Goal: Task Accomplishment & Management: Manage account settings

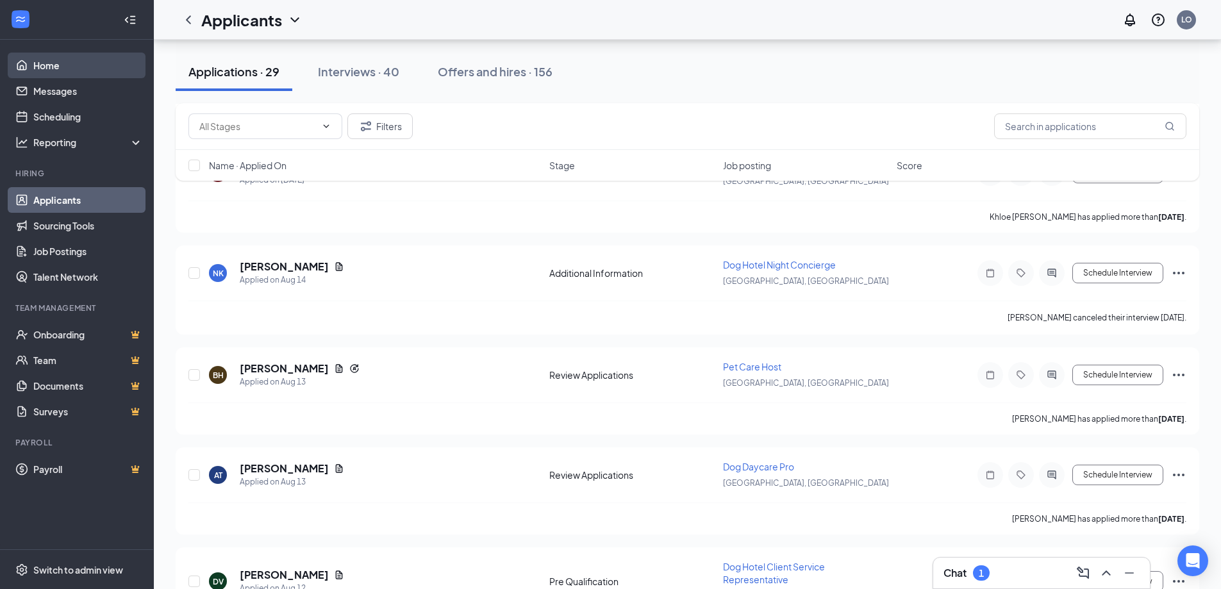
click at [48, 64] on link "Home" at bounding box center [88, 66] width 110 height 26
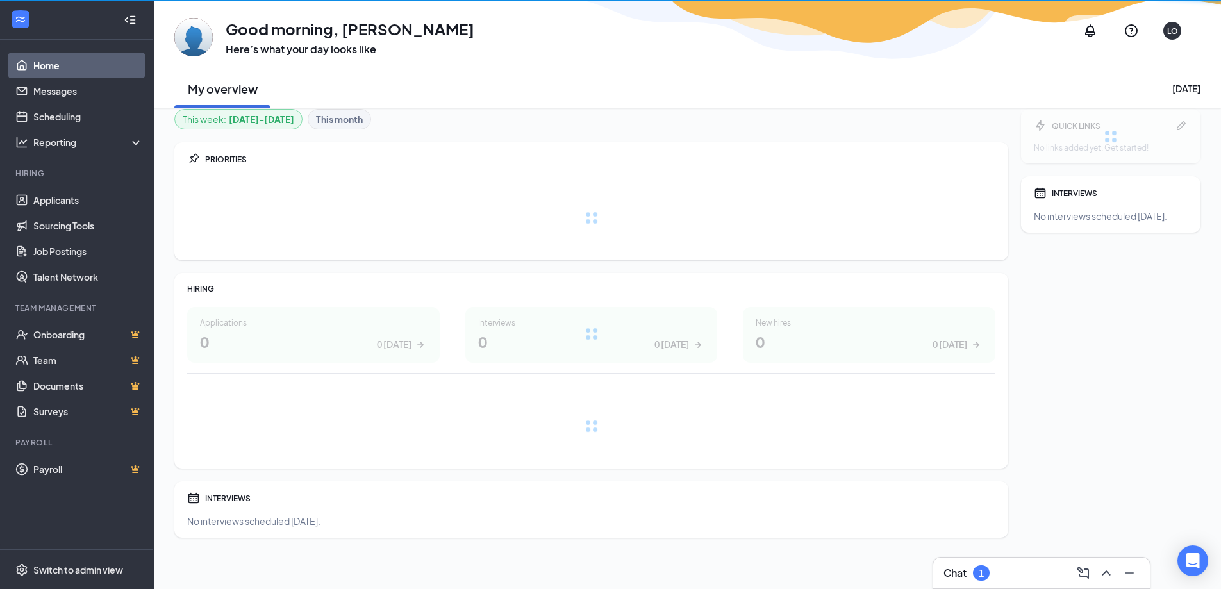
scroll to position [9, 0]
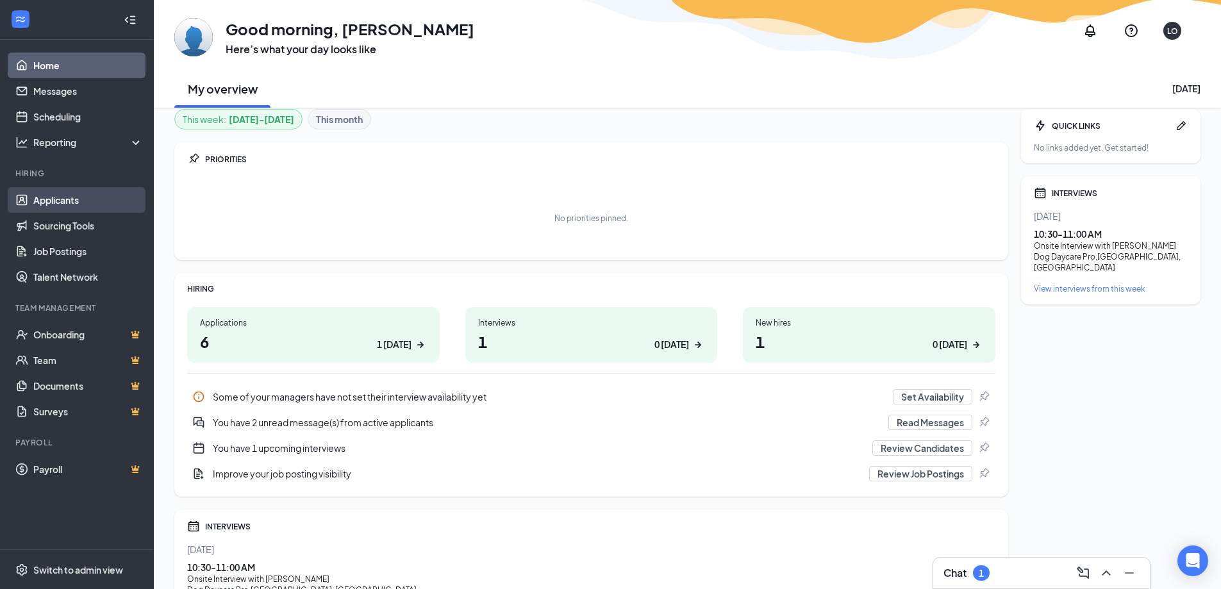
click at [72, 197] on link "Applicants" at bounding box center [88, 200] width 110 height 26
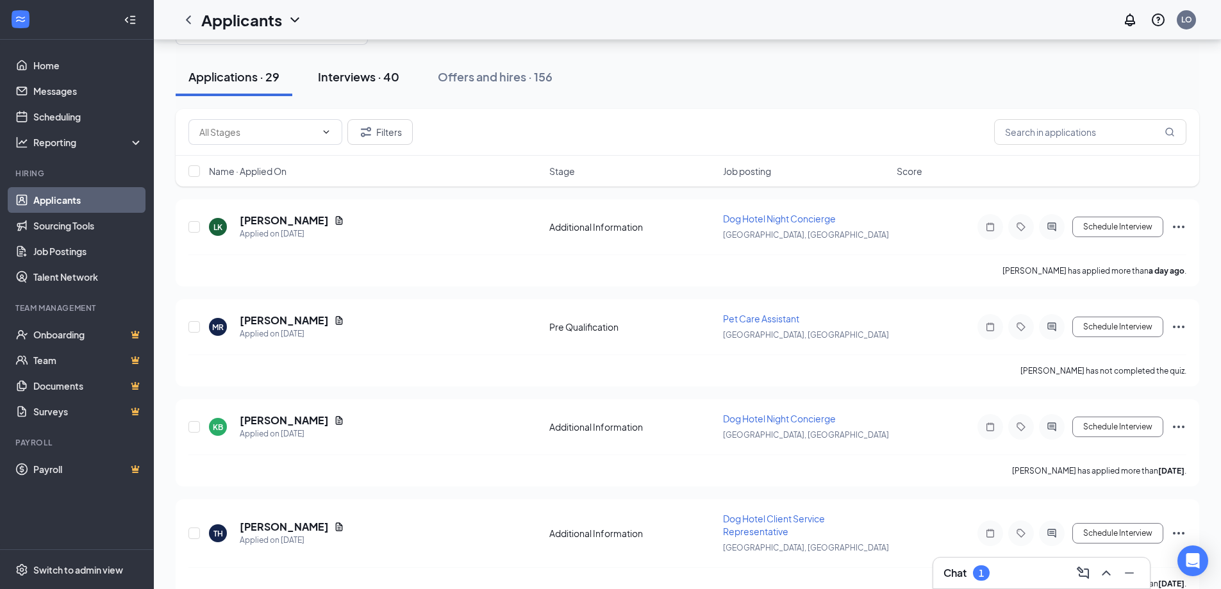
click at [358, 69] on div "Interviews · 40" at bounding box center [358, 77] width 81 height 16
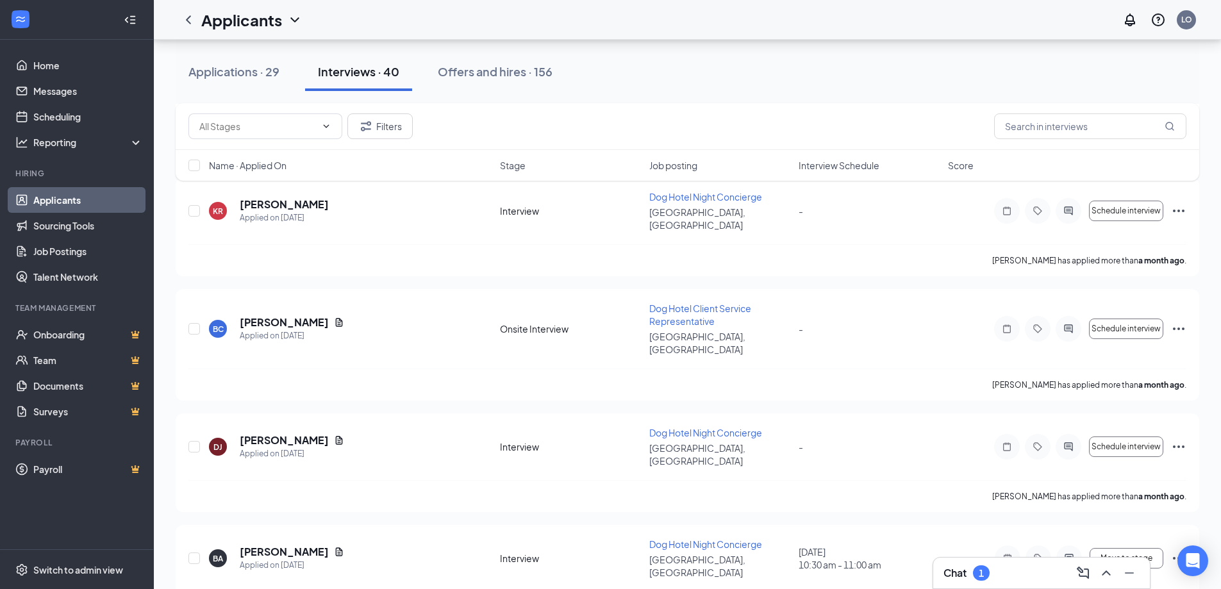
scroll to position [1346, 0]
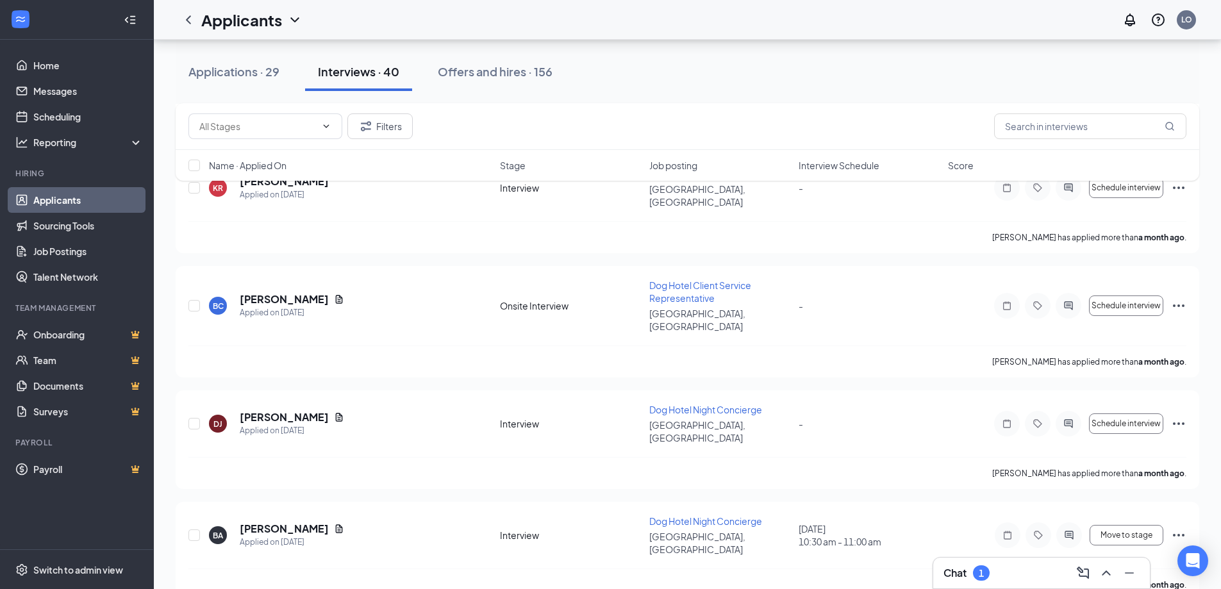
click at [978, 564] on div "Chat 1" at bounding box center [1042, 573] width 196 height 21
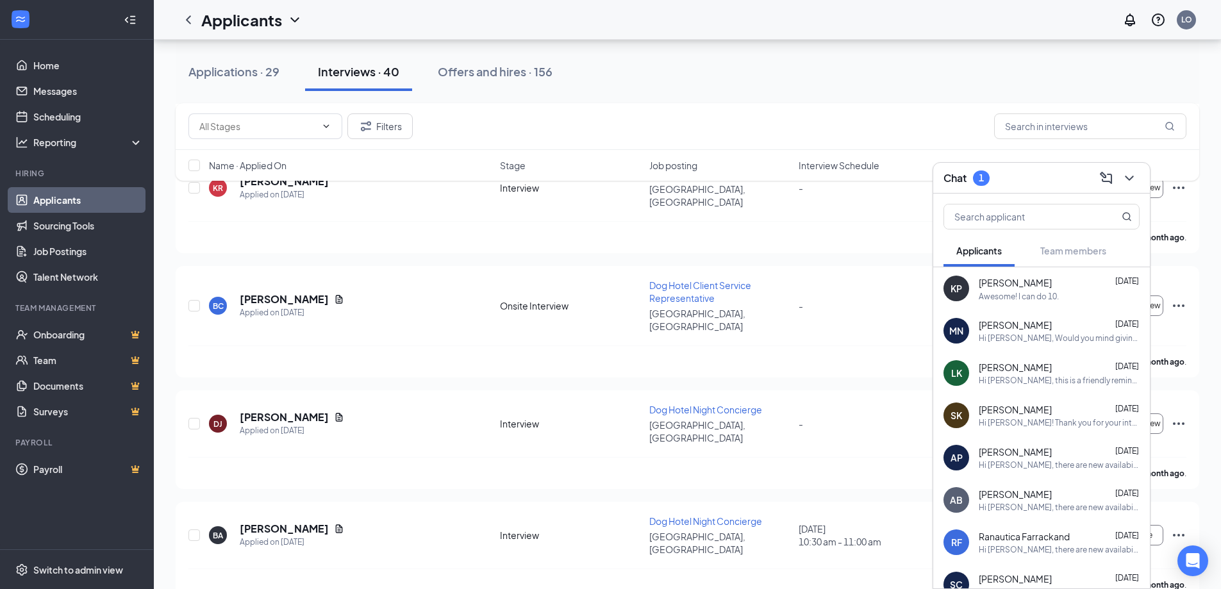
click at [999, 294] on div "Awesome! I can do 10." at bounding box center [1019, 296] width 80 height 11
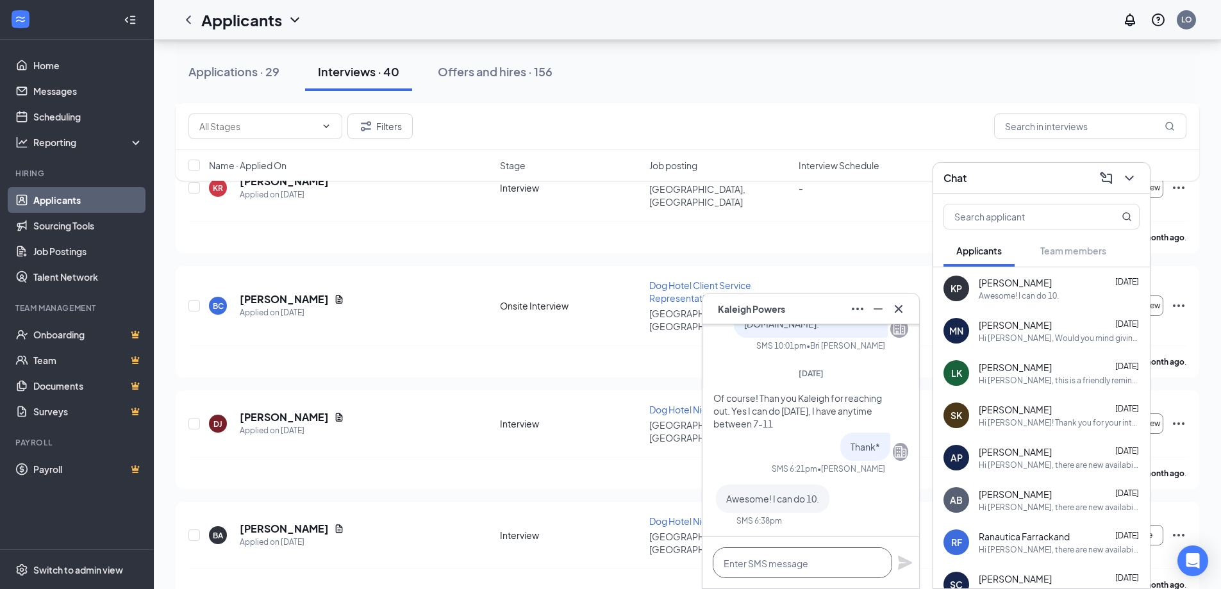
click at [787, 570] on textarea at bounding box center [803, 563] width 180 height 31
type textarea "Perfect! See you then!"
click at [902, 565] on icon "Plane" at bounding box center [905, 563] width 14 height 14
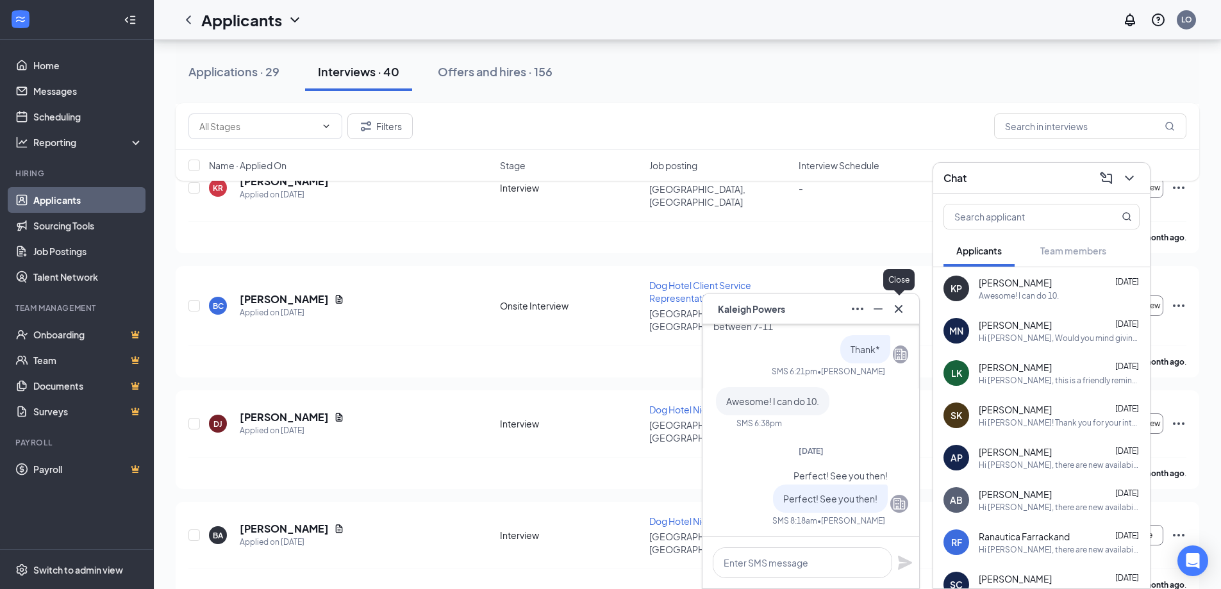
click at [898, 314] on icon "Cross" at bounding box center [898, 308] width 15 height 15
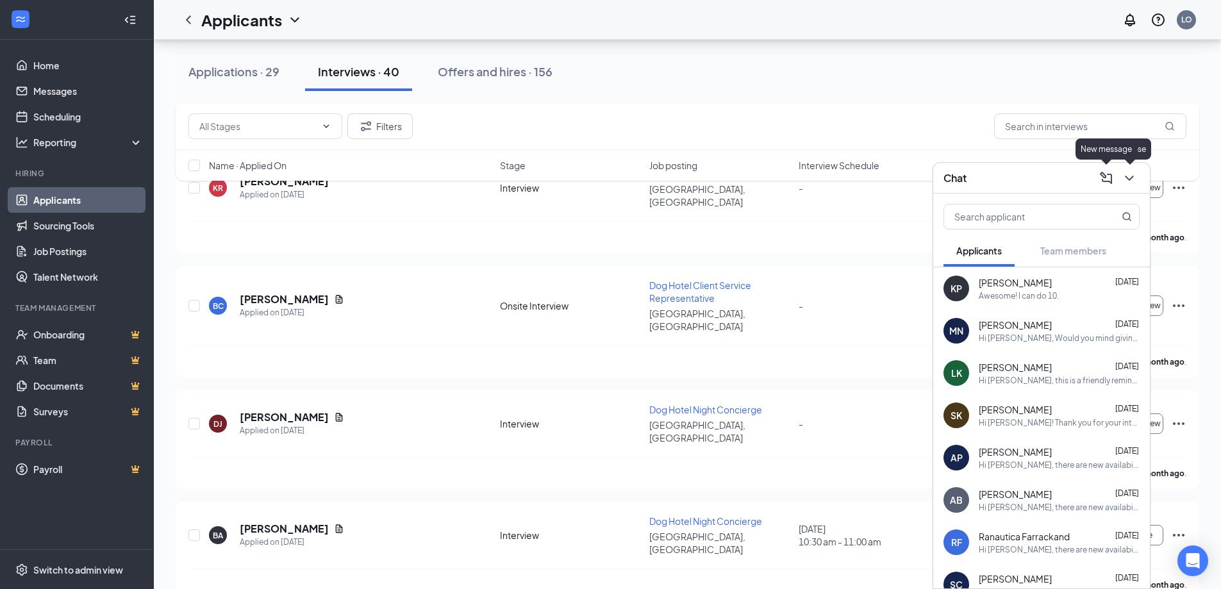
click at [1129, 178] on icon "ChevronDown" at bounding box center [1129, 178] width 15 height 15
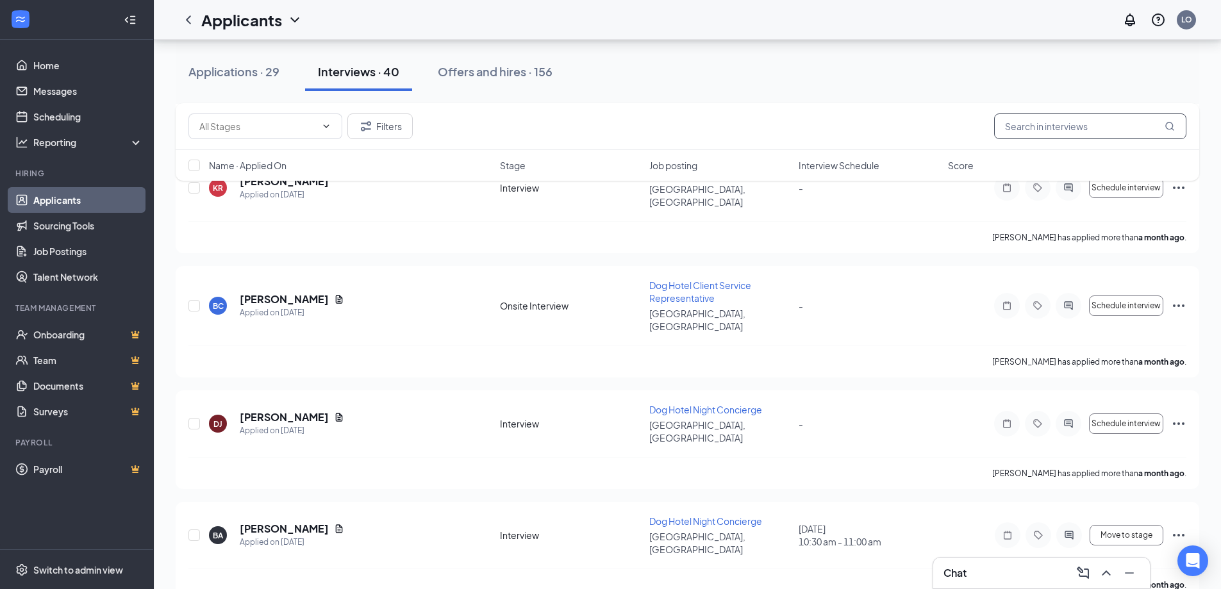
click at [1098, 118] on input "text" at bounding box center [1090, 126] width 192 height 26
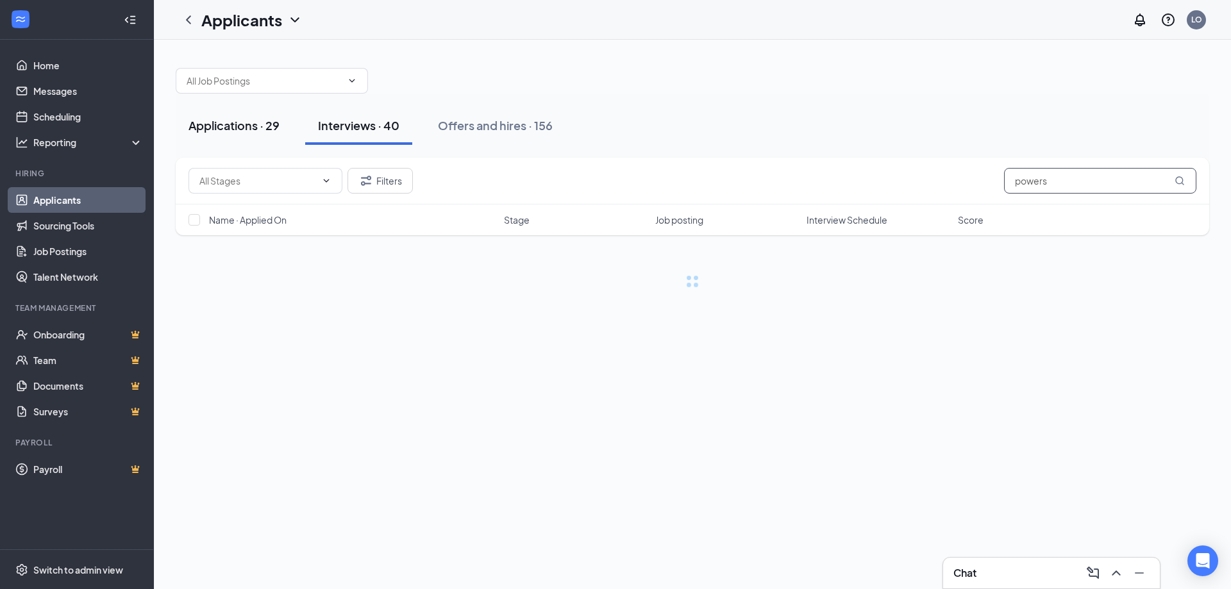
type input "powers"
click at [239, 128] on div "Applications · 29" at bounding box center [234, 125] width 91 height 16
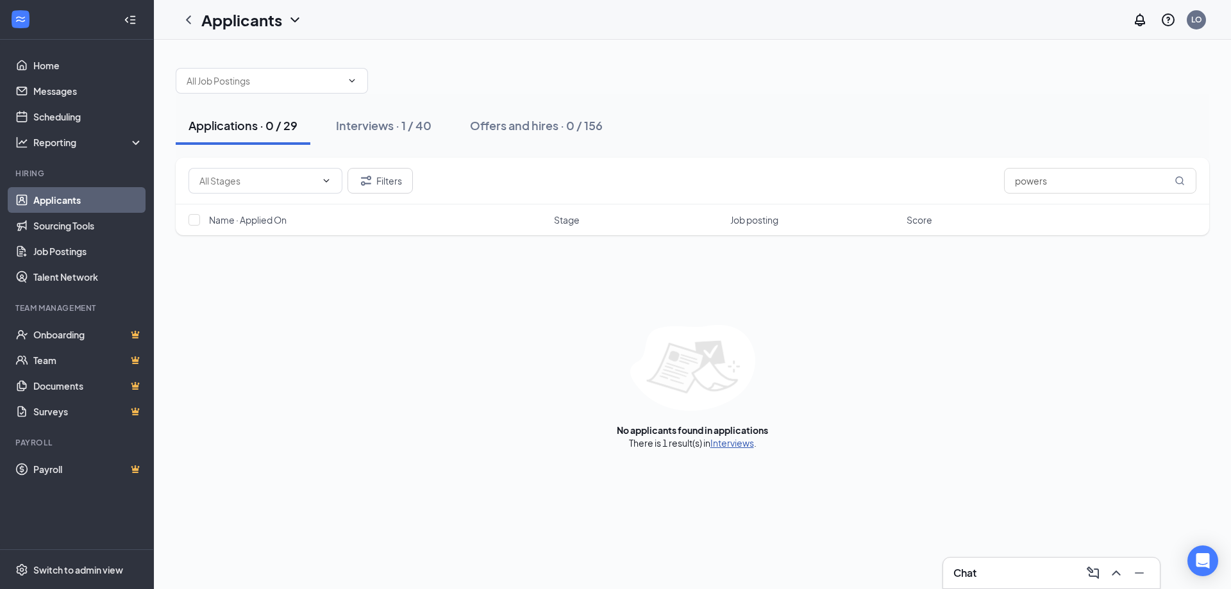
click at [745, 443] on link "Interviews" at bounding box center [732, 443] width 44 height 12
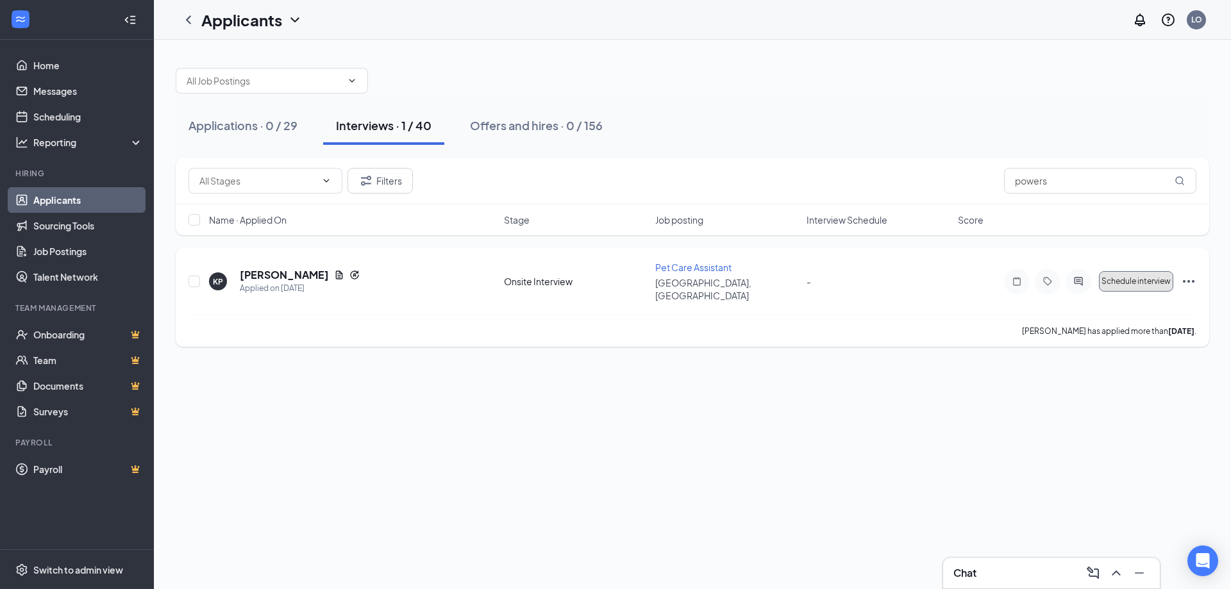
click at [1140, 279] on button "Schedule interview" at bounding box center [1136, 281] width 74 height 21
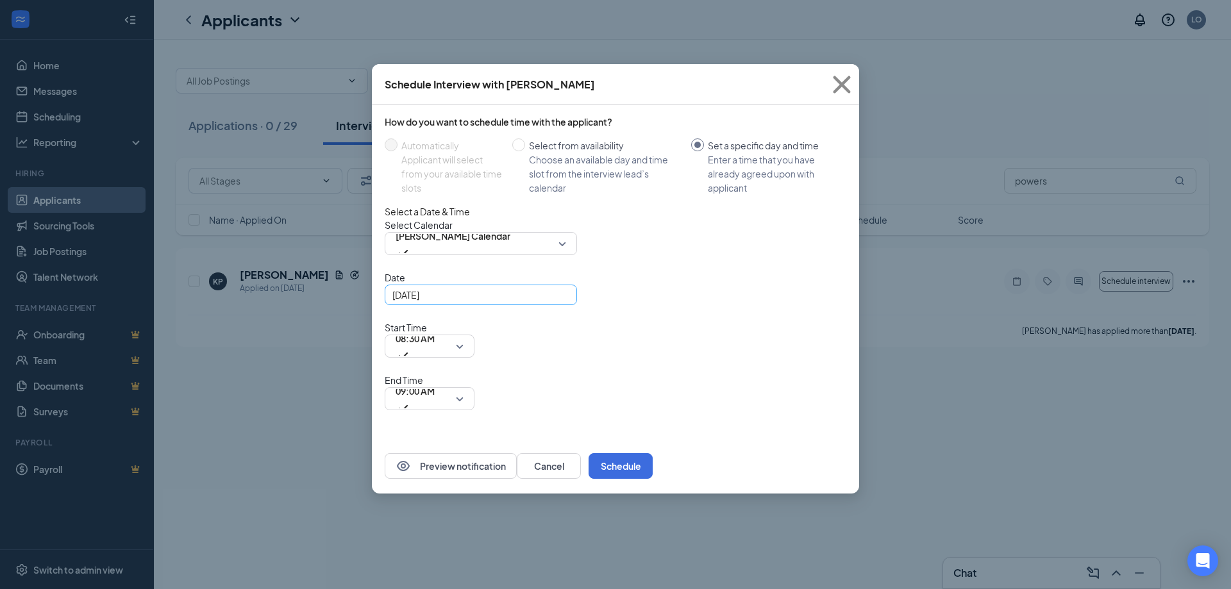
click at [558, 302] on div "[DATE]" at bounding box center [480, 295] width 177 height 14
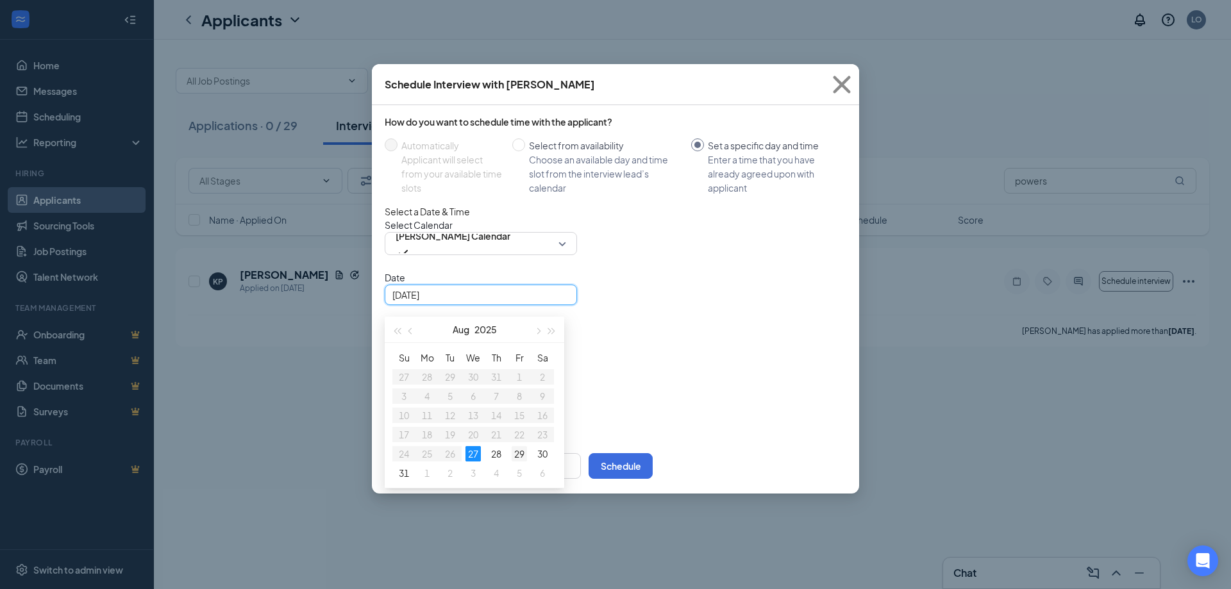
type input "[DATE]"
click at [518, 462] on div "29" at bounding box center [519, 453] width 15 height 15
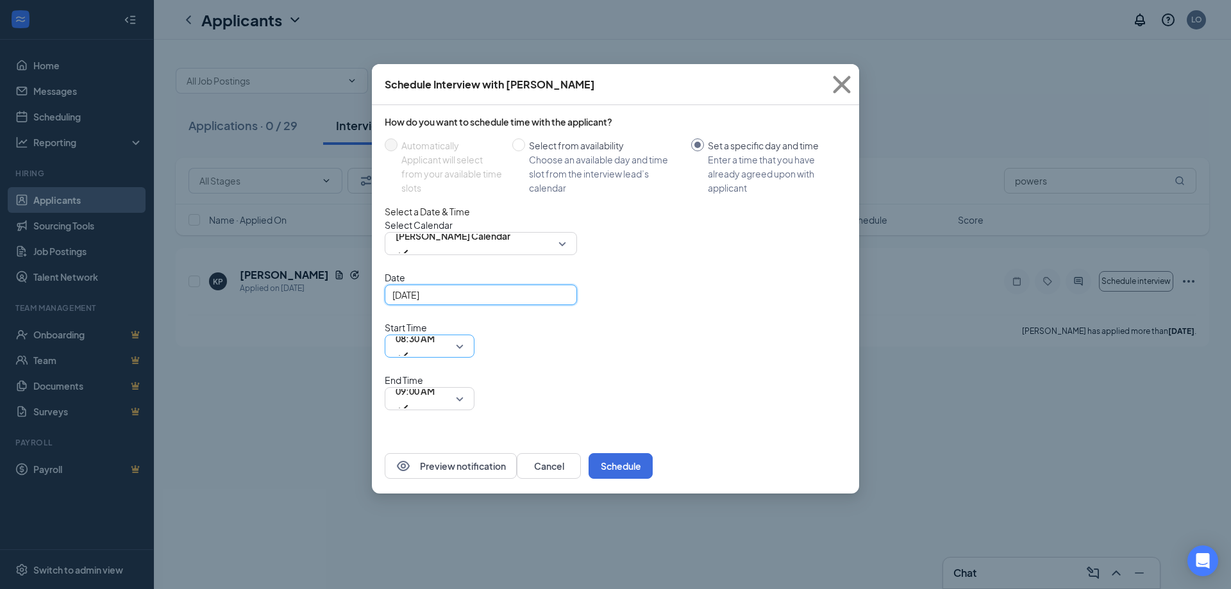
click at [474, 335] on div "08:30 AM" at bounding box center [430, 346] width 90 height 23
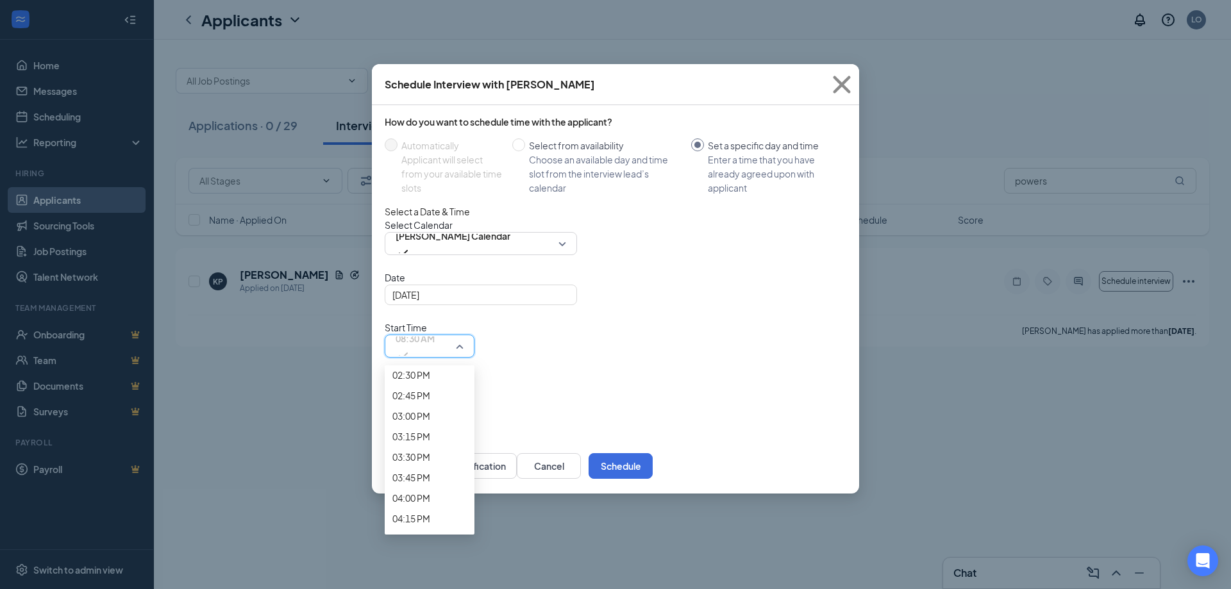
scroll to position [1190, 0]
click at [467, 31] on span "10:00 AM" at bounding box center [429, 24] width 74 height 14
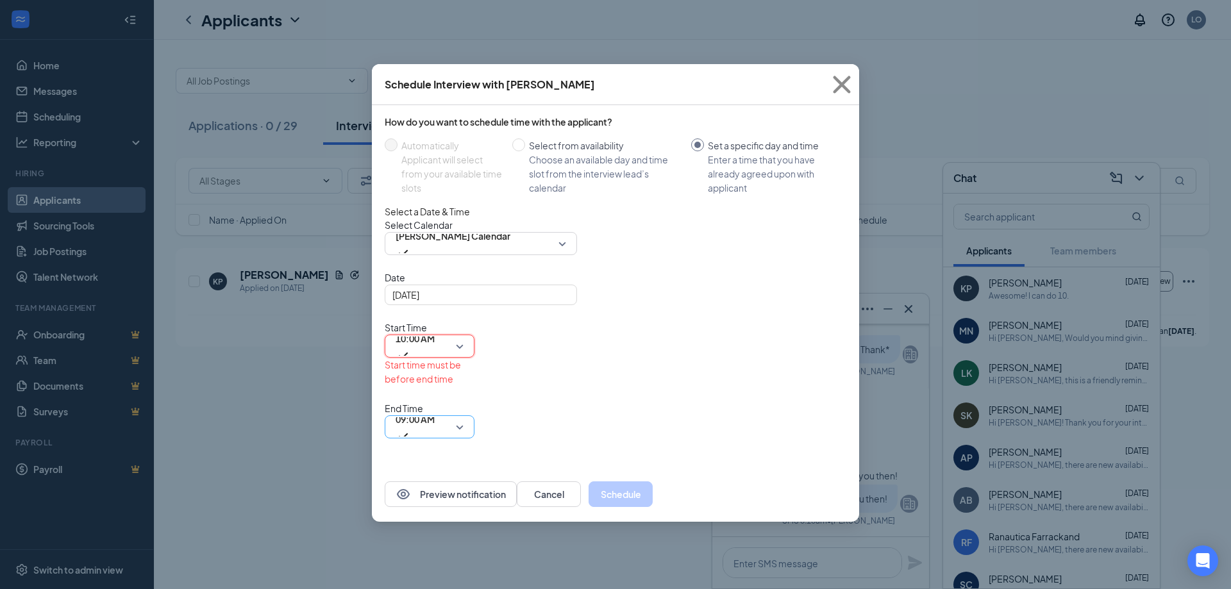
click at [435, 410] on span "09:00 AM" at bounding box center [415, 427] width 39 height 35
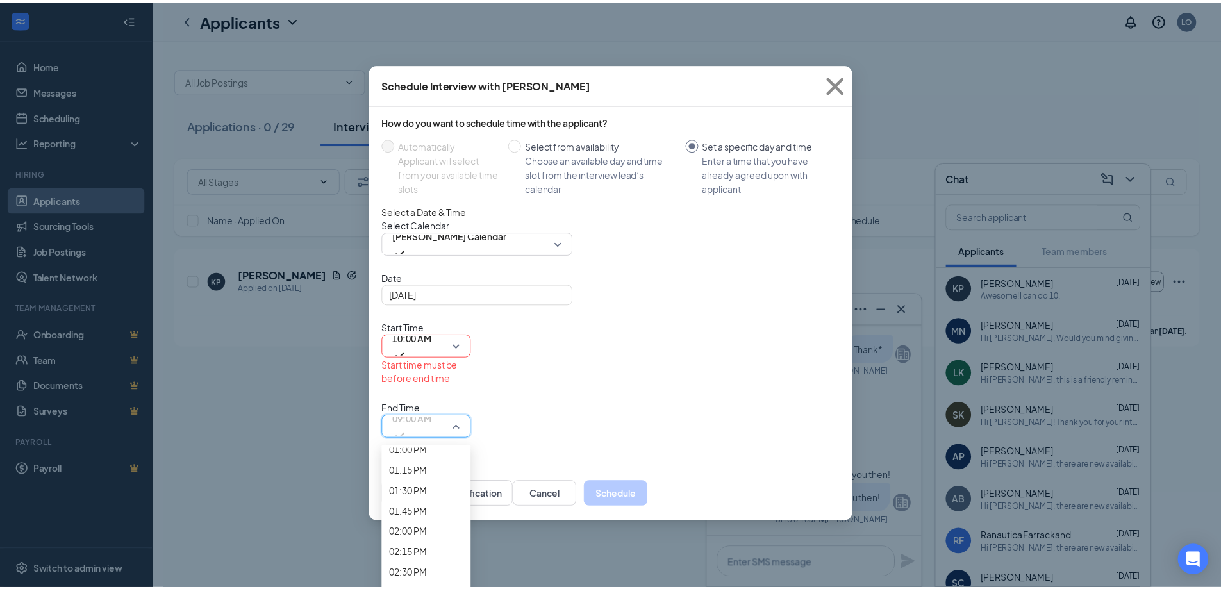
scroll to position [1121, 0]
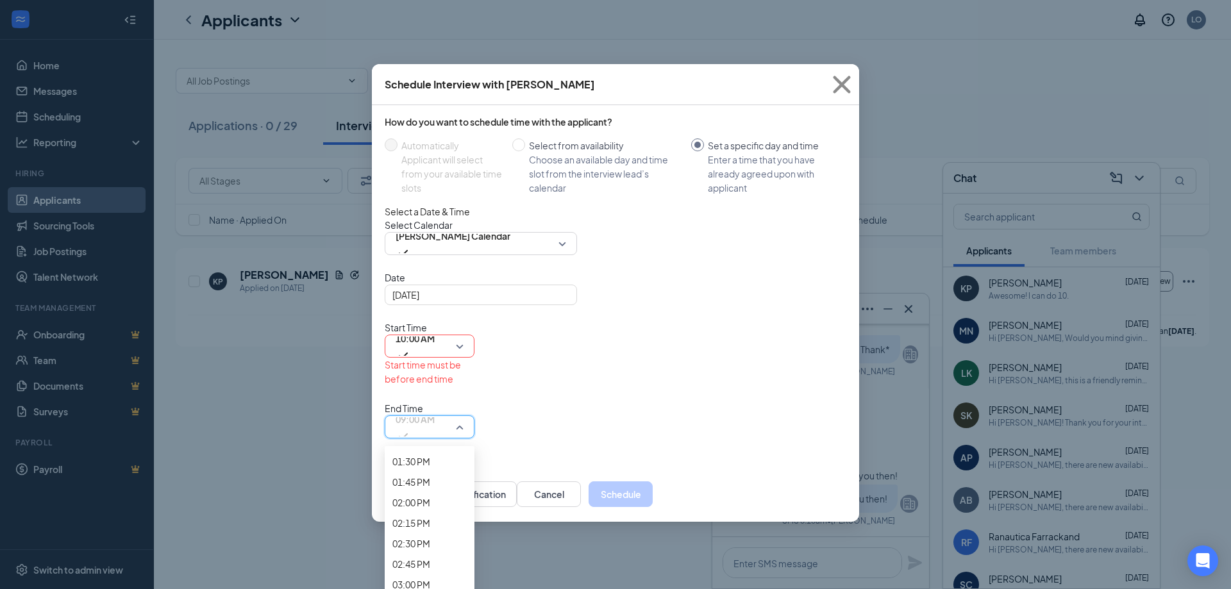
click at [430, 222] on span "10:30 AM" at bounding box center [411, 215] width 38 height 14
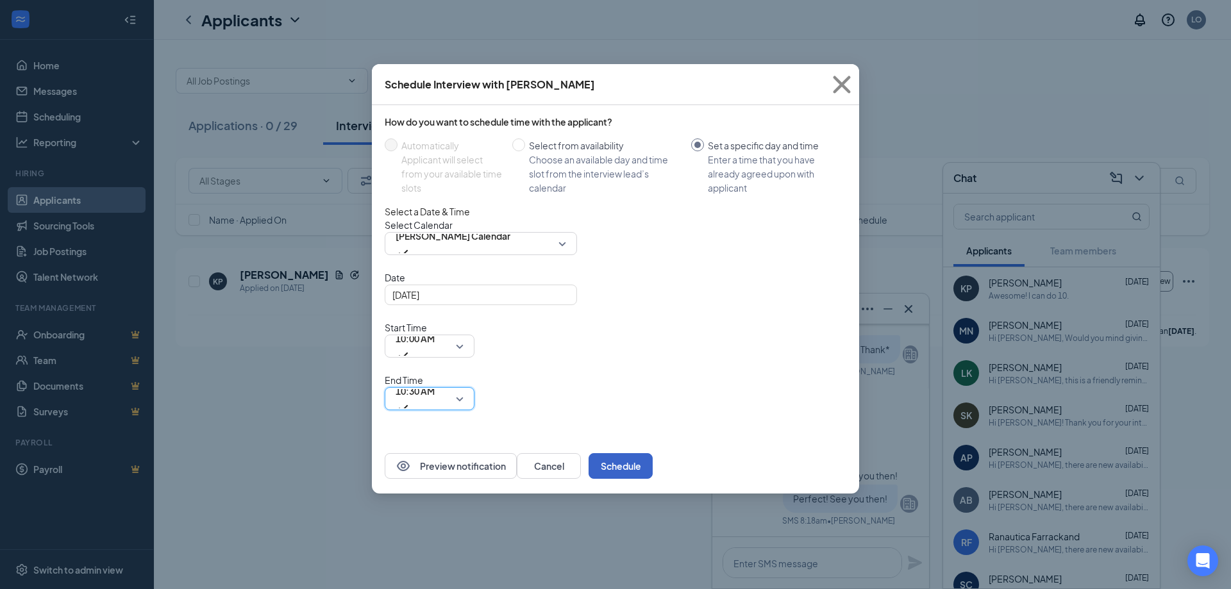
click at [653, 453] on button "Schedule" at bounding box center [621, 466] width 64 height 26
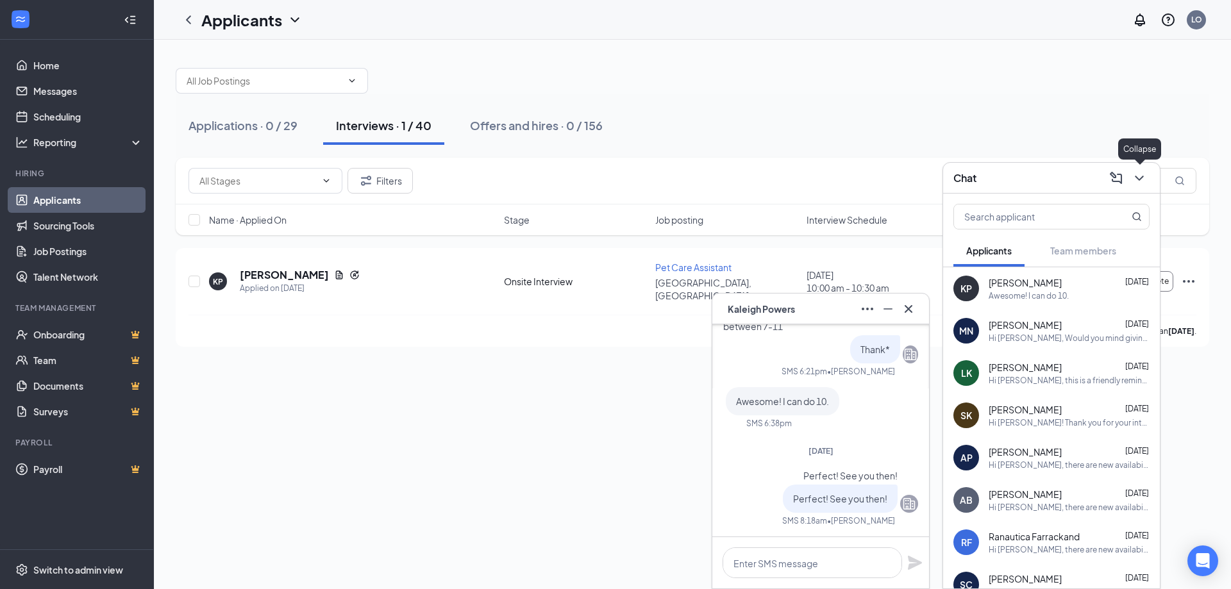
click at [1144, 176] on icon "ChevronDown" at bounding box center [1139, 178] width 15 height 15
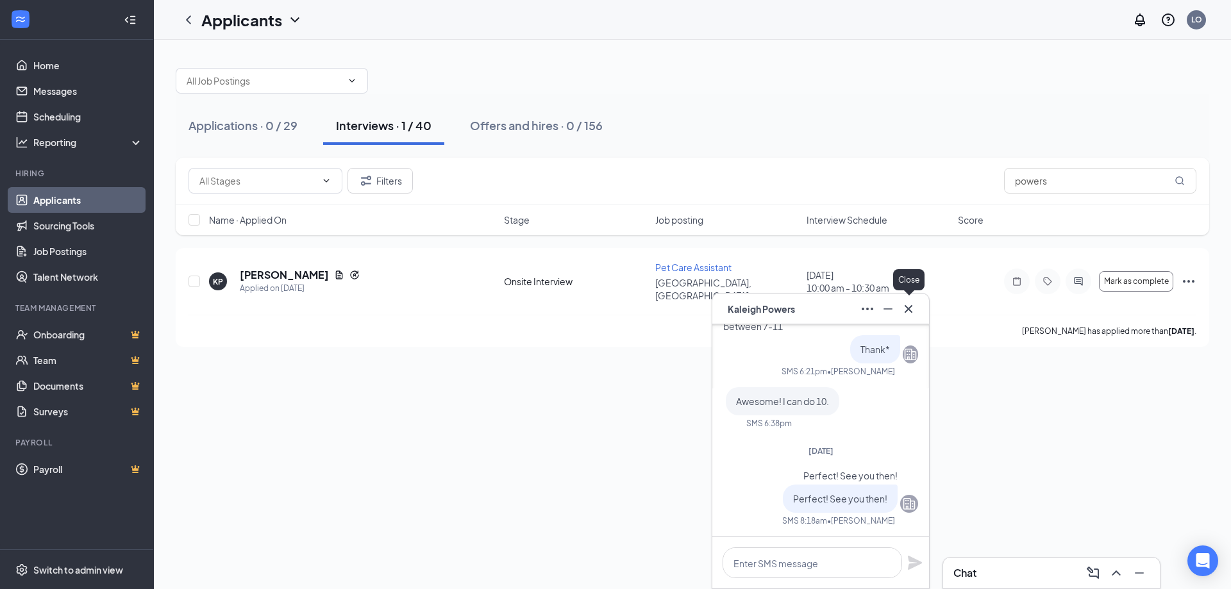
click at [914, 302] on icon "Cross" at bounding box center [908, 308] width 15 height 15
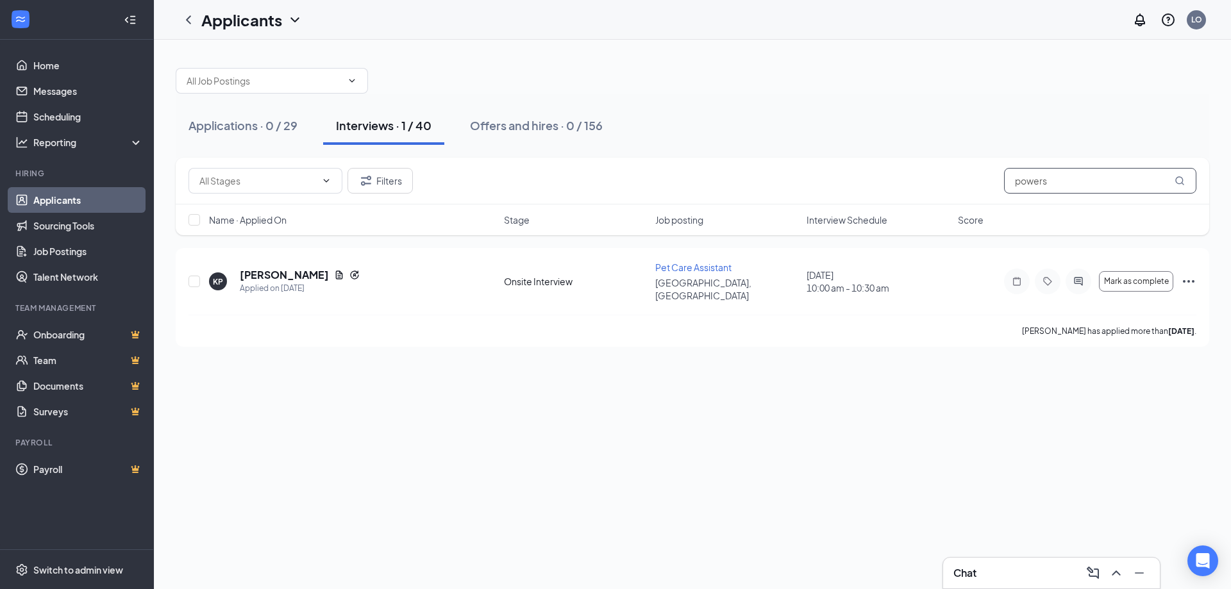
drag, startPoint x: 1077, startPoint y: 169, endPoint x: 1056, endPoint y: 178, distance: 23.0
click at [1056, 177] on input "powers" at bounding box center [1100, 181] width 192 height 26
click at [841, 184] on div "Filters powers" at bounding box center [693, 181] width 1008 height 26
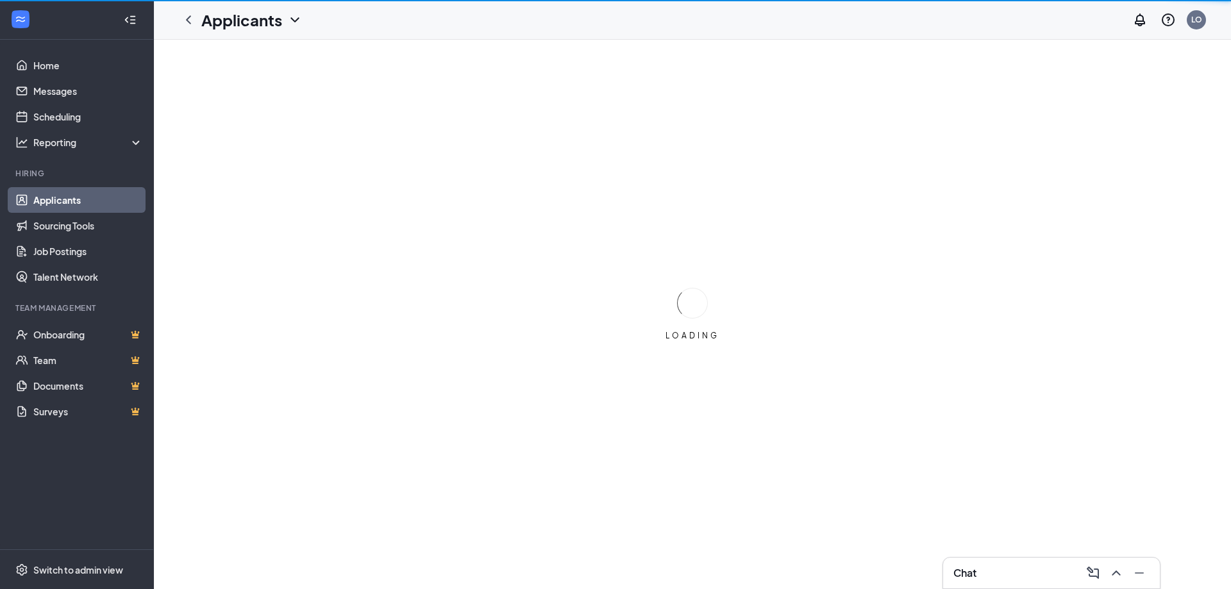
click at [1003, 562] on div "Chat" at bounding box center [1051, 573] width 217 height 31
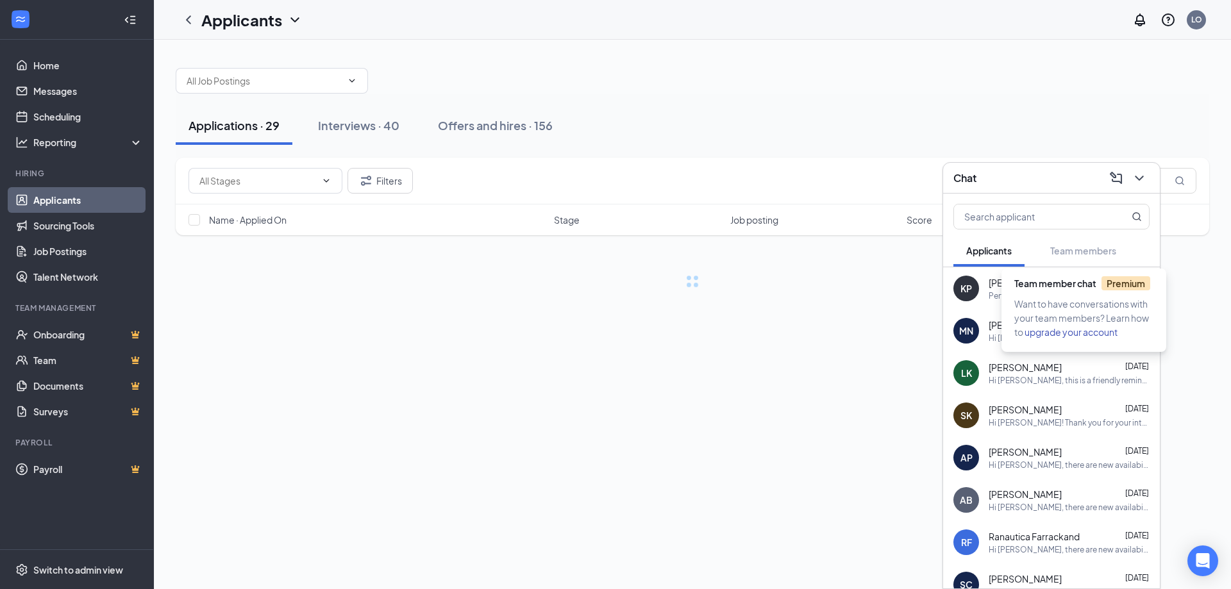
click at [1030, 285] on span "Team member chat Premium" at bounding box center [1082, 284] width 136 height 12
click at [999, 289] on span "[PERSON_NAME]" at bounding box center [1025, 282] width 73 height 13
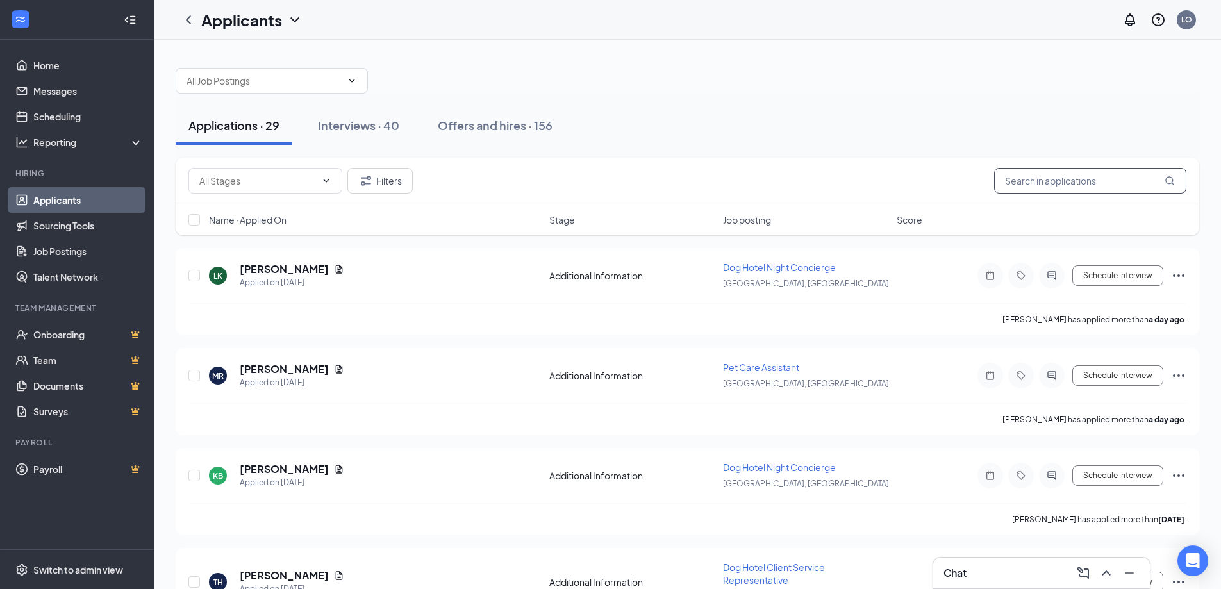
click at [1074, 181] on input "text" at bounding box center [1090, 181] width 192 height 26
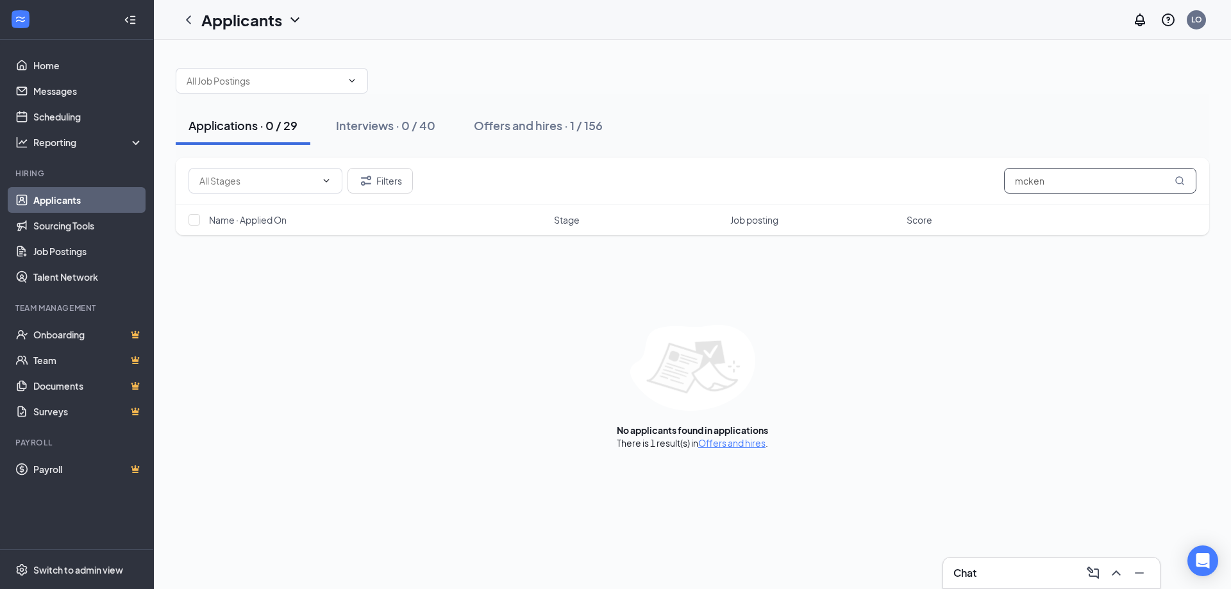
type input "mcken"
click at [733, 457] on div "Applications · 0 / 29 Interviews · 0 / 40 Offers and hires · 1 / 156 Filters mc…" at bounding box center [692, 252] width 1077 height 425
click at [733, 444] on link "Offers and hires" at bounding box center [731, 443] width 67 height 12
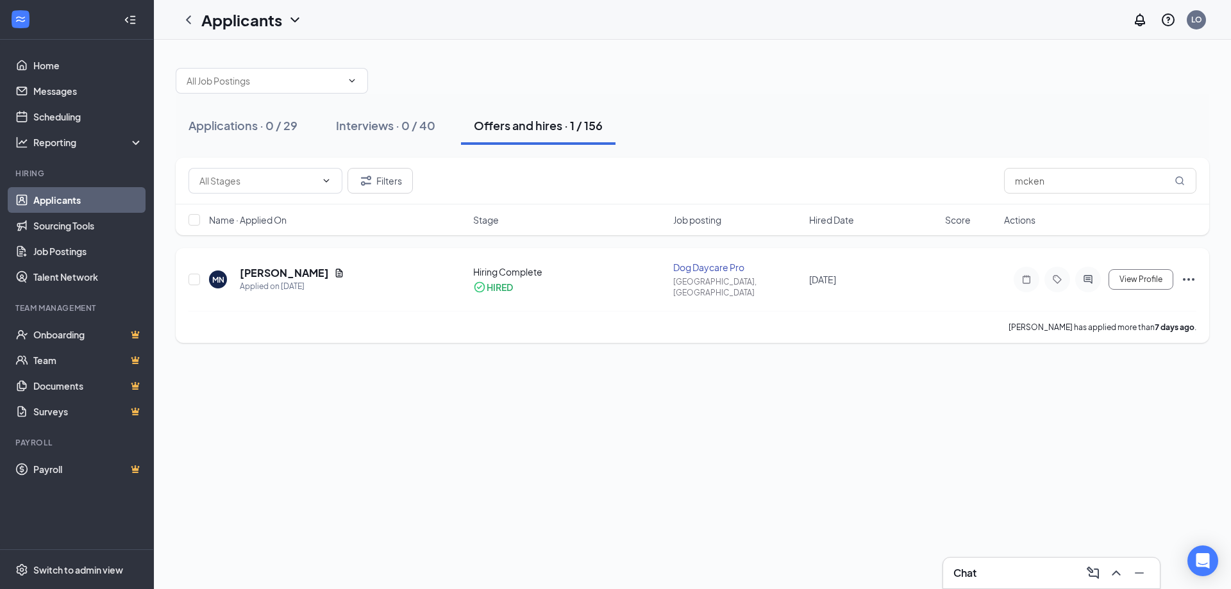
click at [340, 271] on icon "Document" at bounding box center [339, 273] width 7 height 8
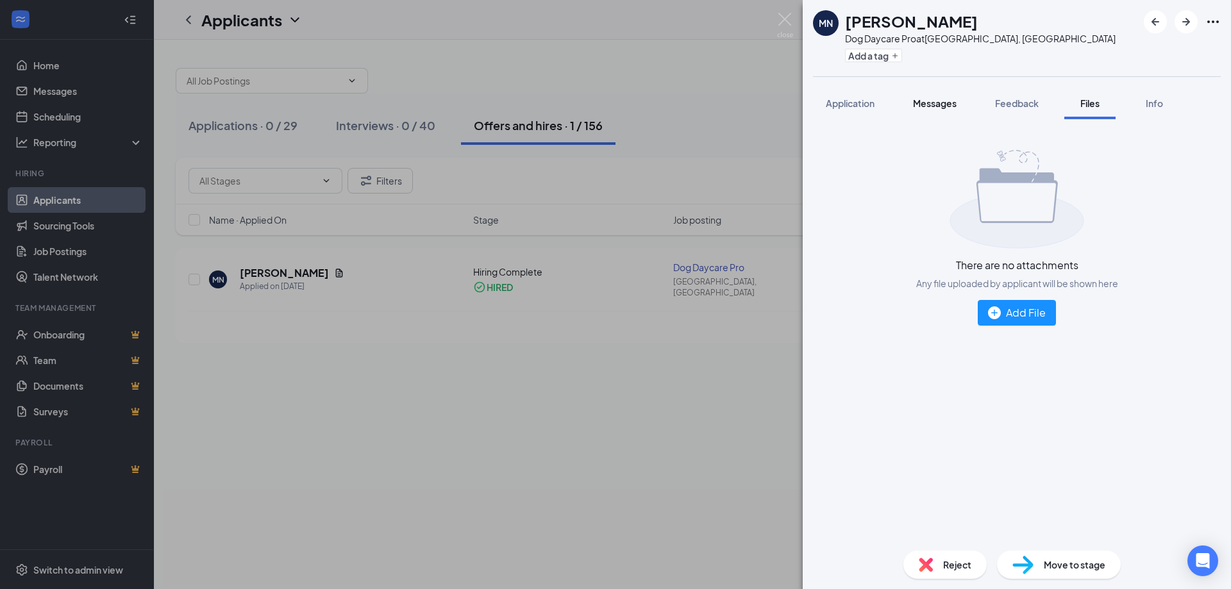
click at [915, 101] on span "Messages" at bounding box center [935, 103] width 44 height 12
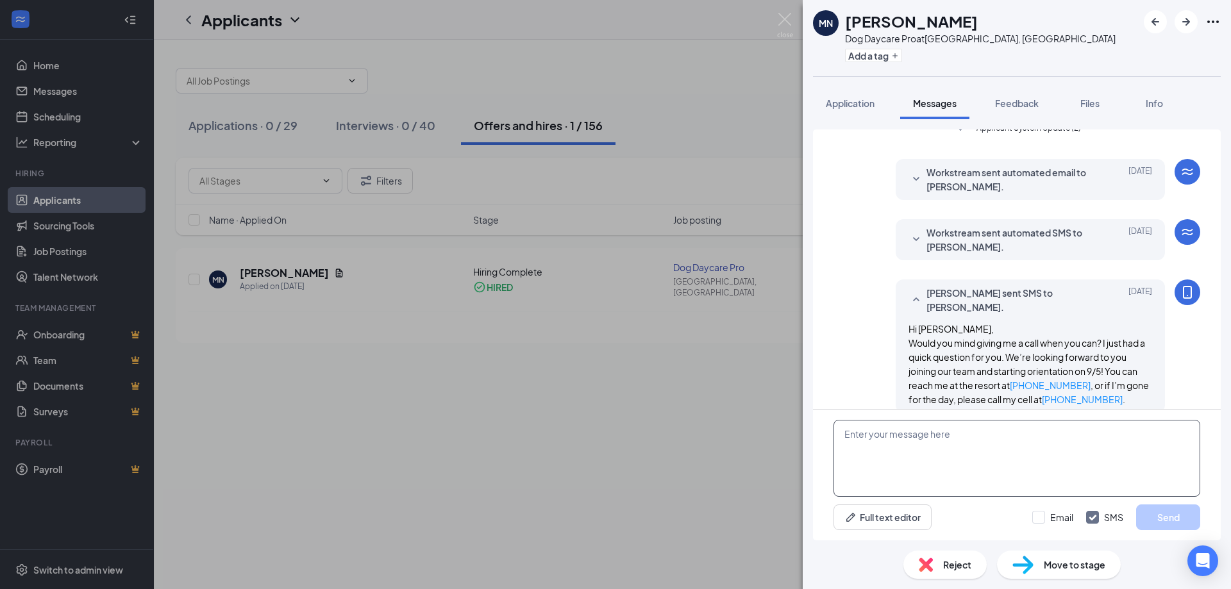
scroll to position [499, 0]
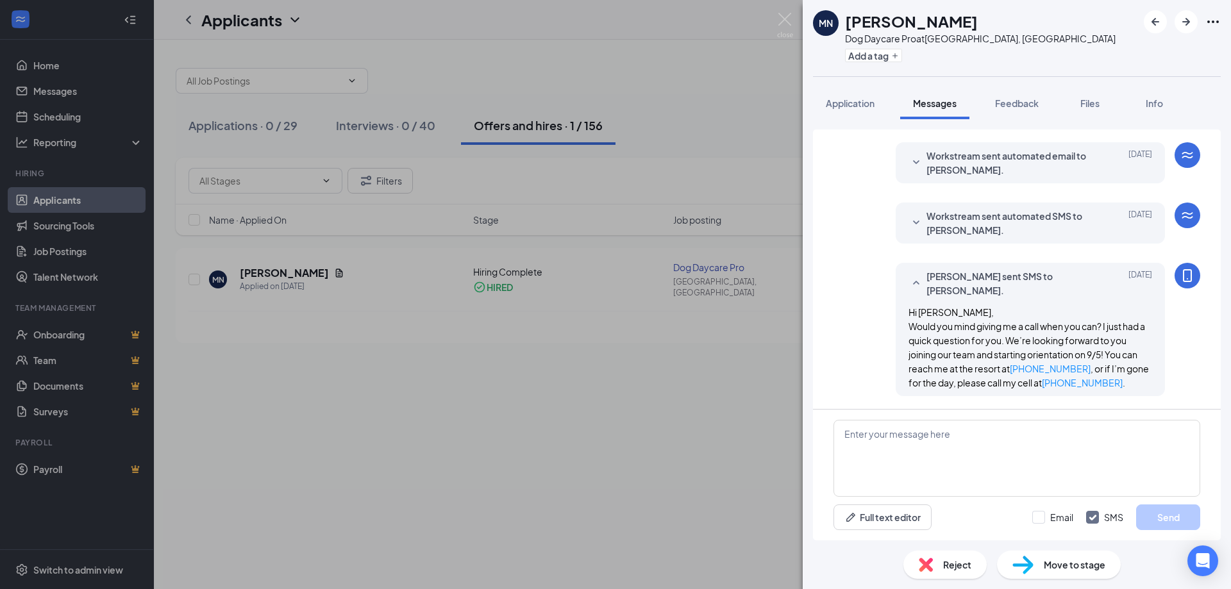
click at [779, 14] on img at bounding box center [785, 25] width 16 height 25
